Goal: Use online tool/utility: Utilize a website feature to perform a specific function

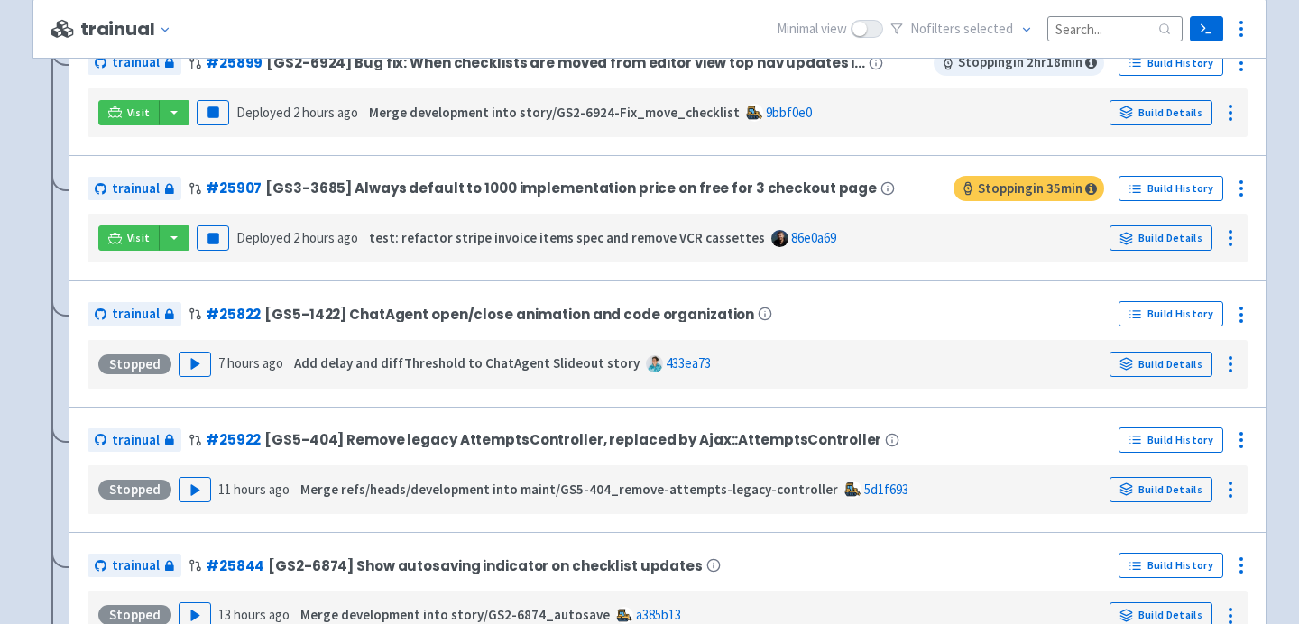
scroll to position [1088, 0]
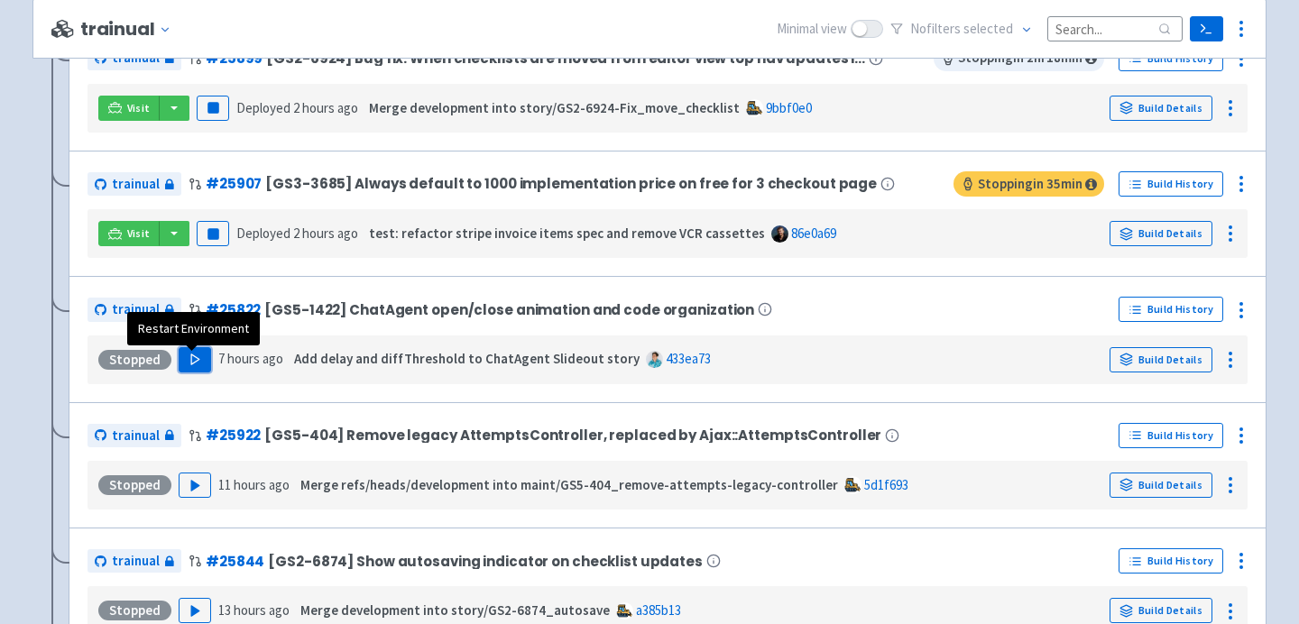
click at [199, 364] on button "Play" at bounding box center [195, 359] width 32 height 25
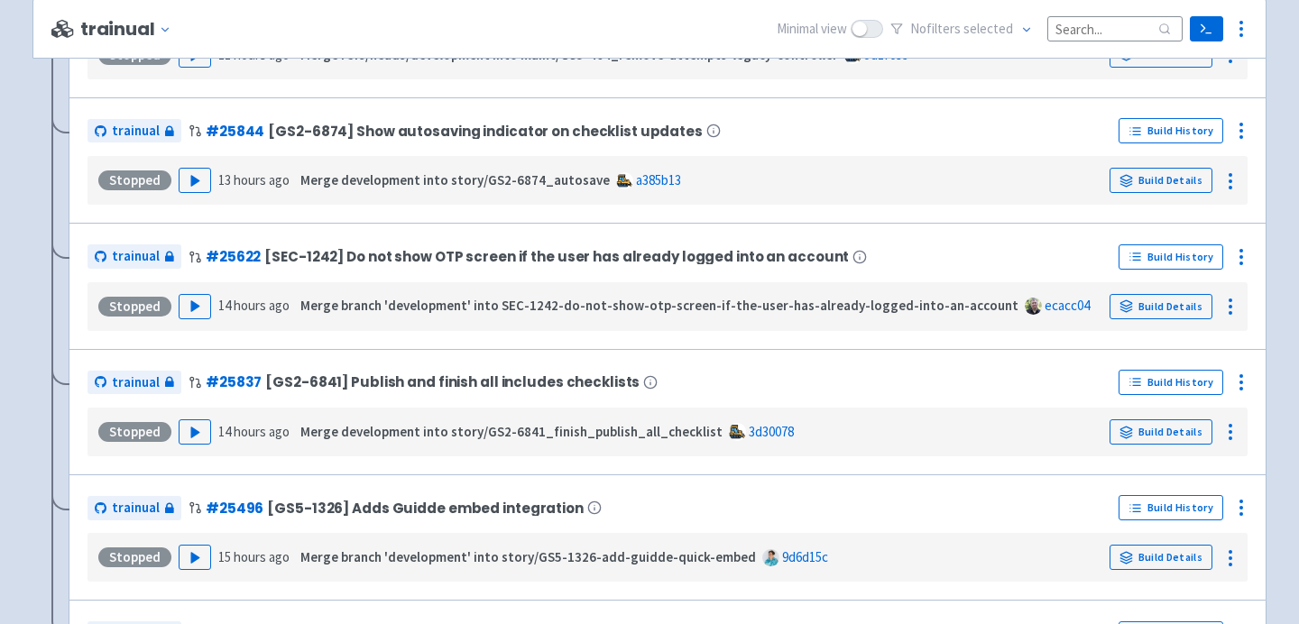
scroll to position [1522, 0]
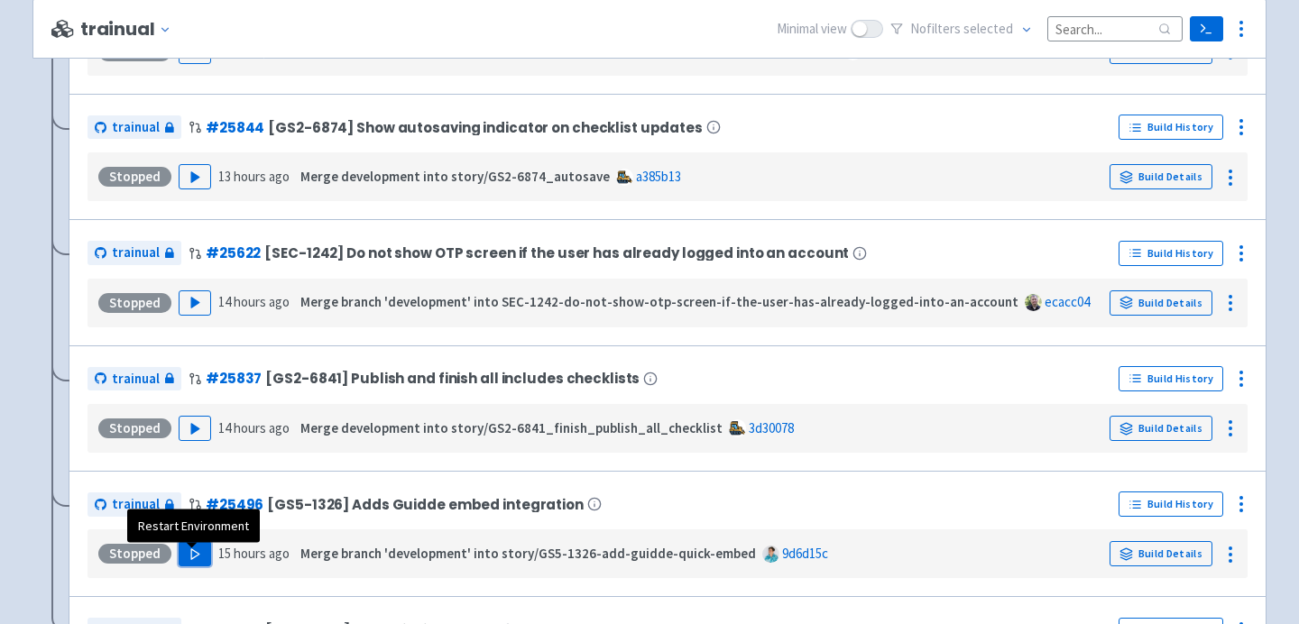
click at [193, 559] on polygon "button" at bounding box center [195, 554] width 8 height 10
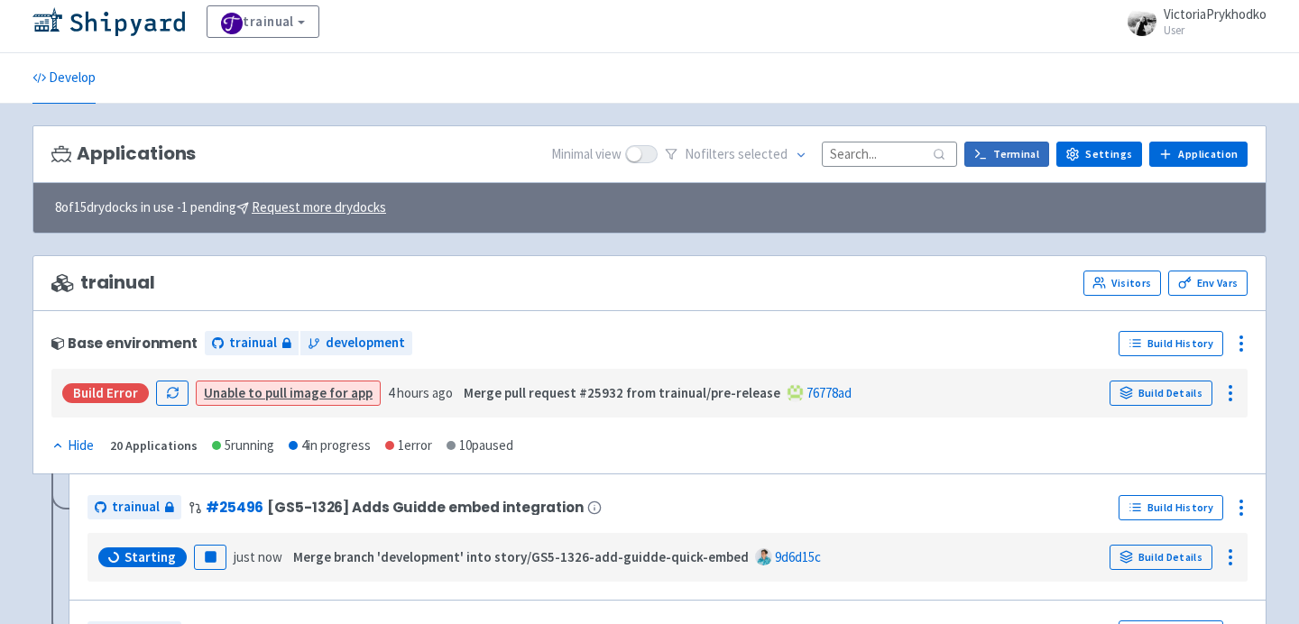
scroll to position [310, 0]
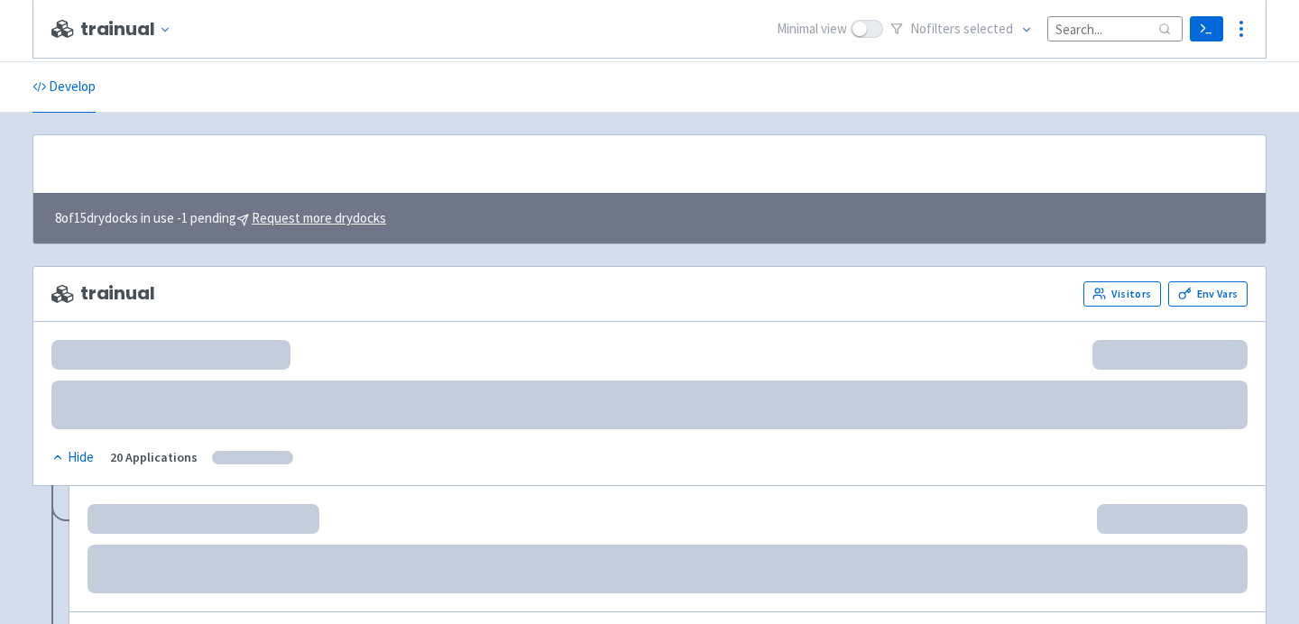
scroll to position [310, 0]
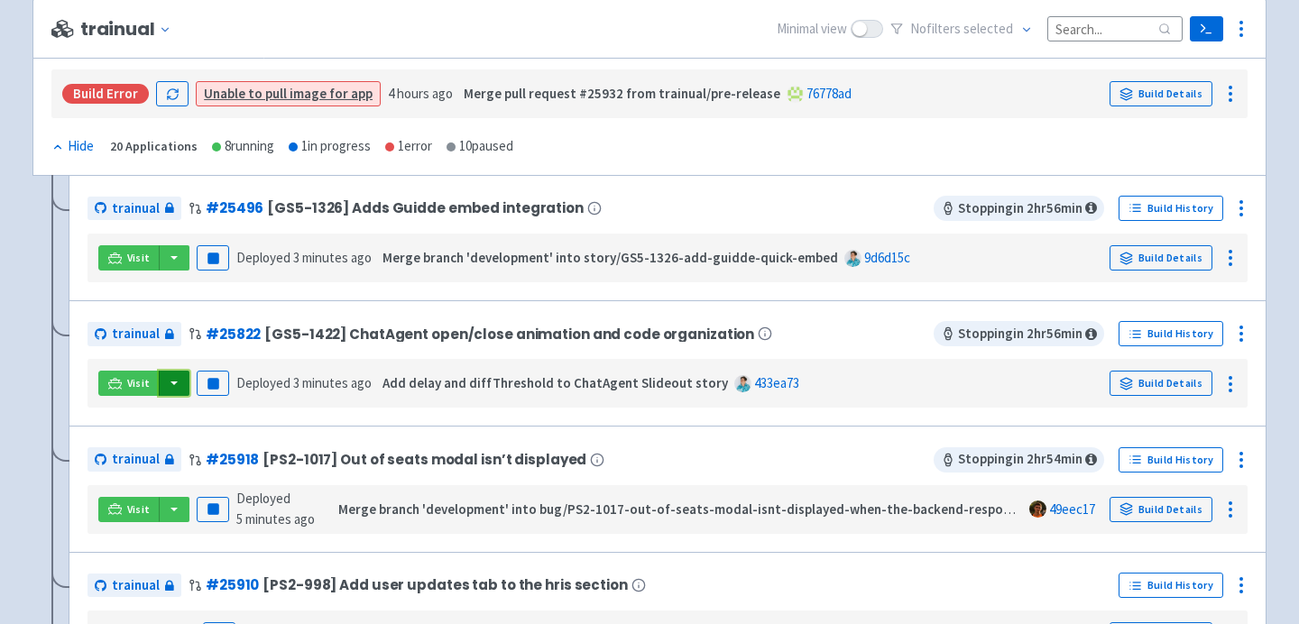
click at [164, 384] on button "button" at bounding box center [174, 383] width 31 height 25
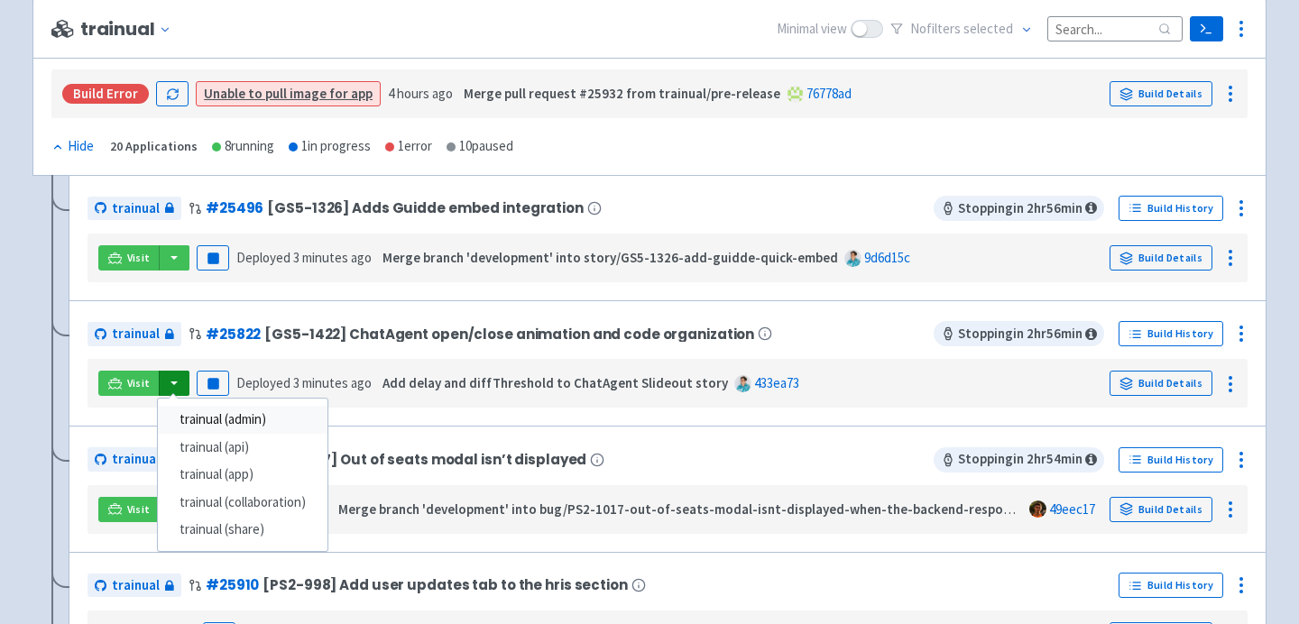
click at [213, 416] on link "trainual (admin)" at bounding box center [243, 420] width 170 height 28
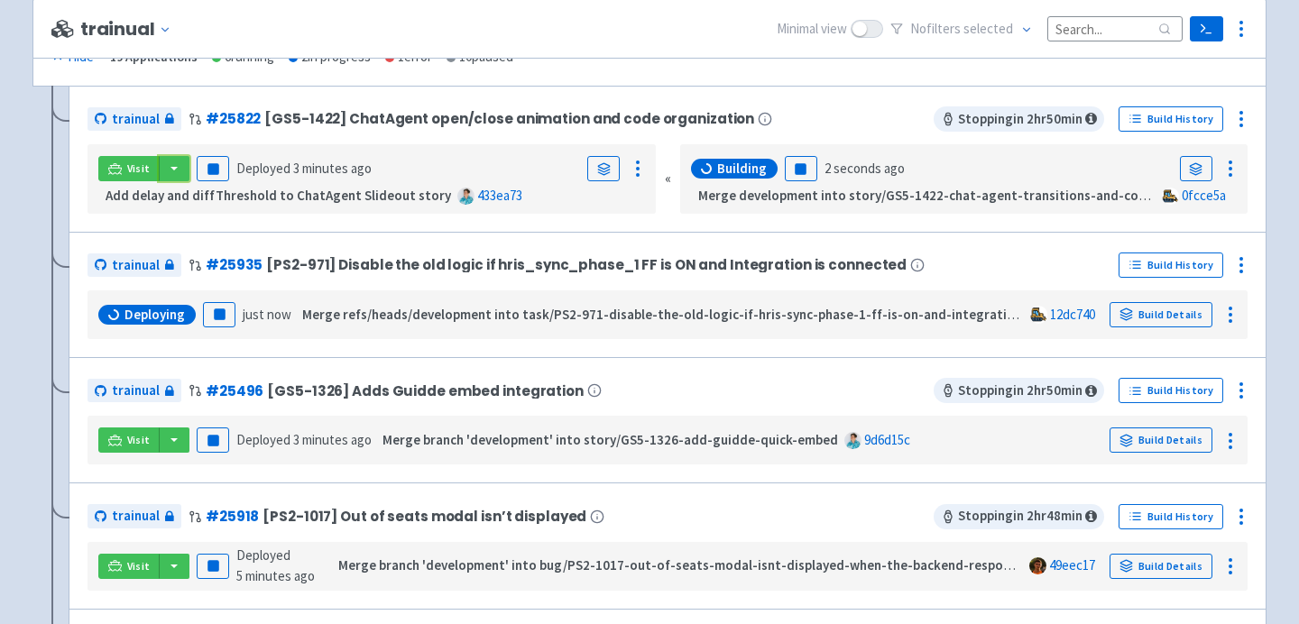
scroll to position [411, 0]
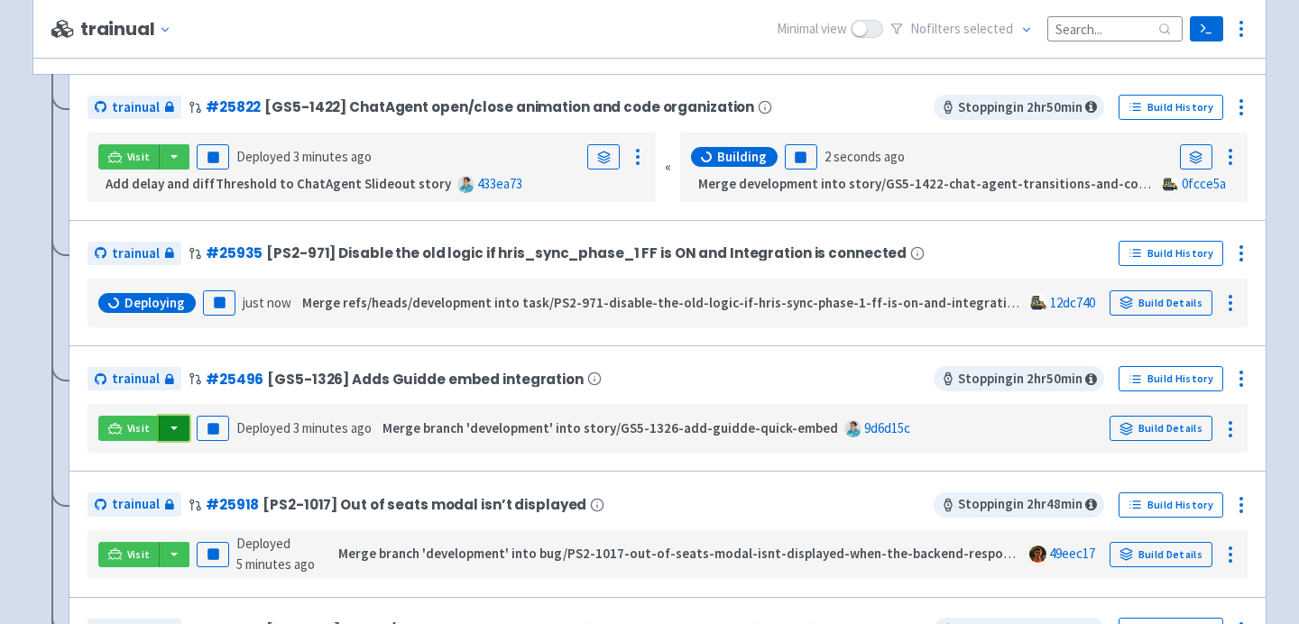
click at [170, 432] on button "button" at bounding box center [174, 428] width 31 height 25
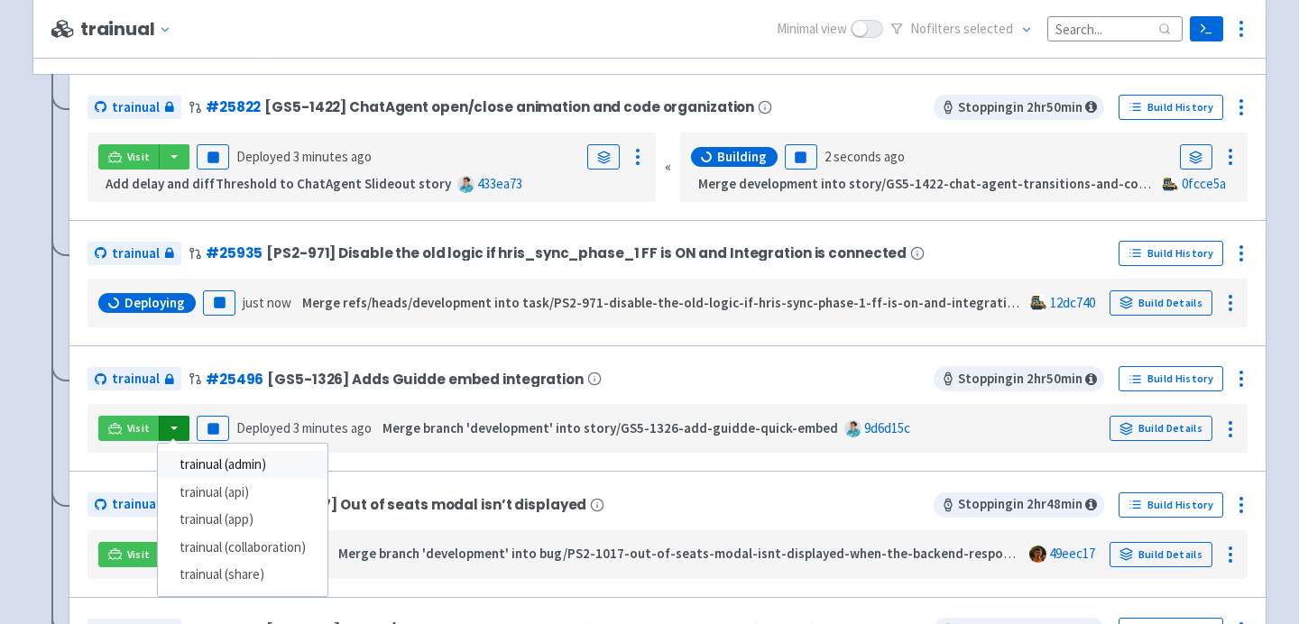
click at [217, 463] on link "trainual (admin)" at bounding box center [243, 465] width 170 height 28
